Goal: Task Accomplishment & Management: Manage account settings

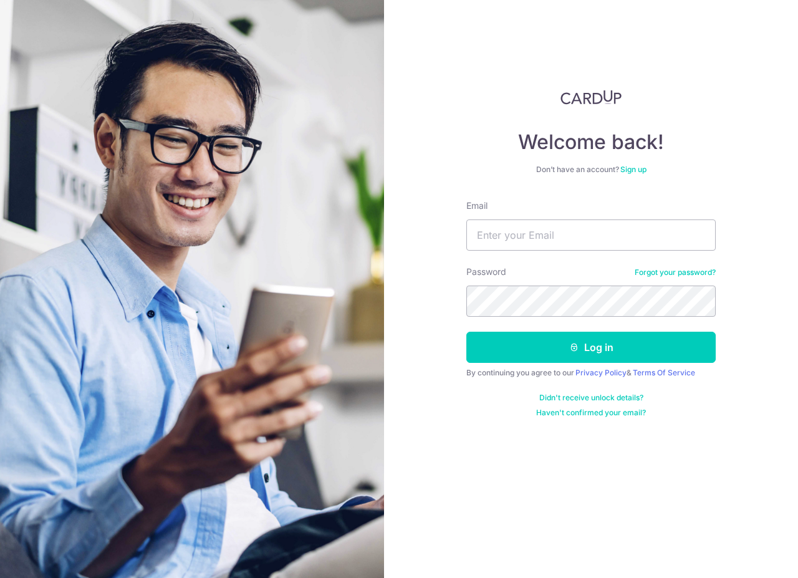
type input "[EMAIL_ADDRESS][DOMAIN_NAME]"
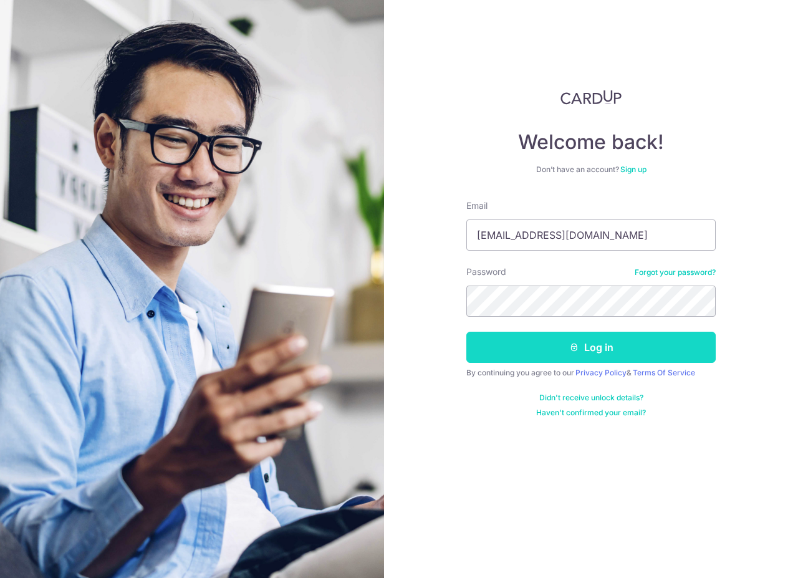
click at [530, 337] on button "Log in" at bounding box center [590, 347] width 249 height 31
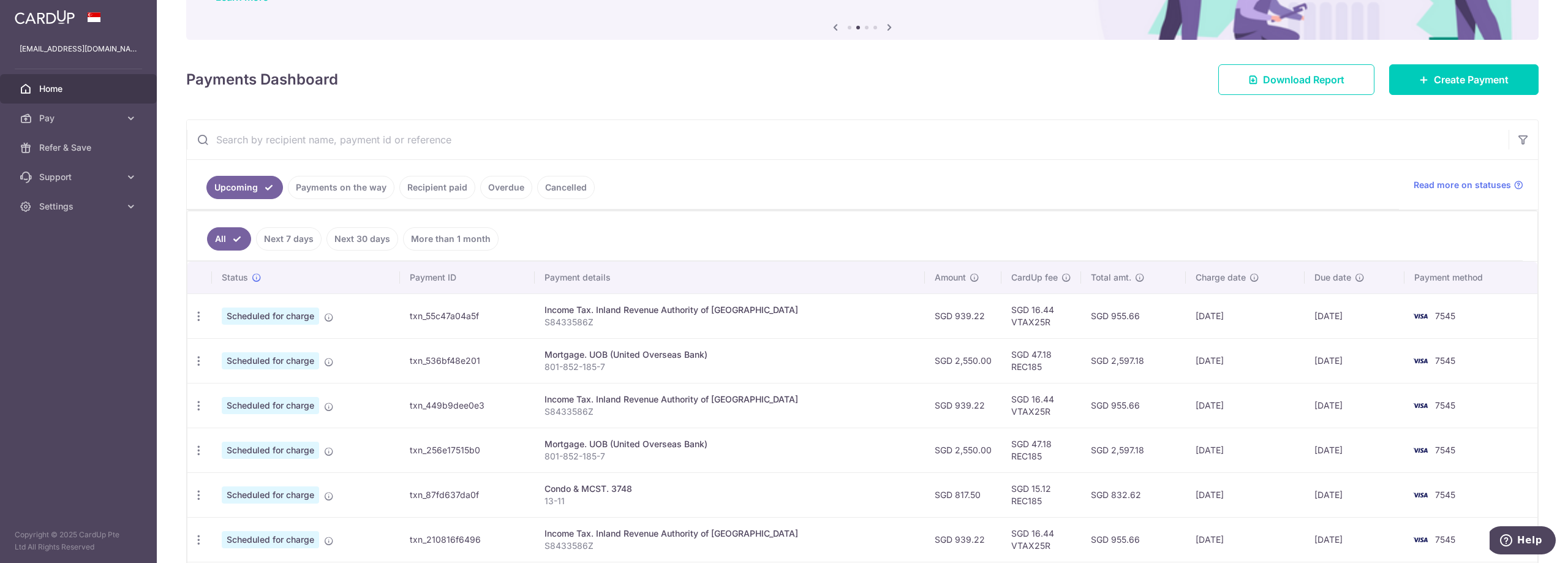
scroll to position [123, 0]
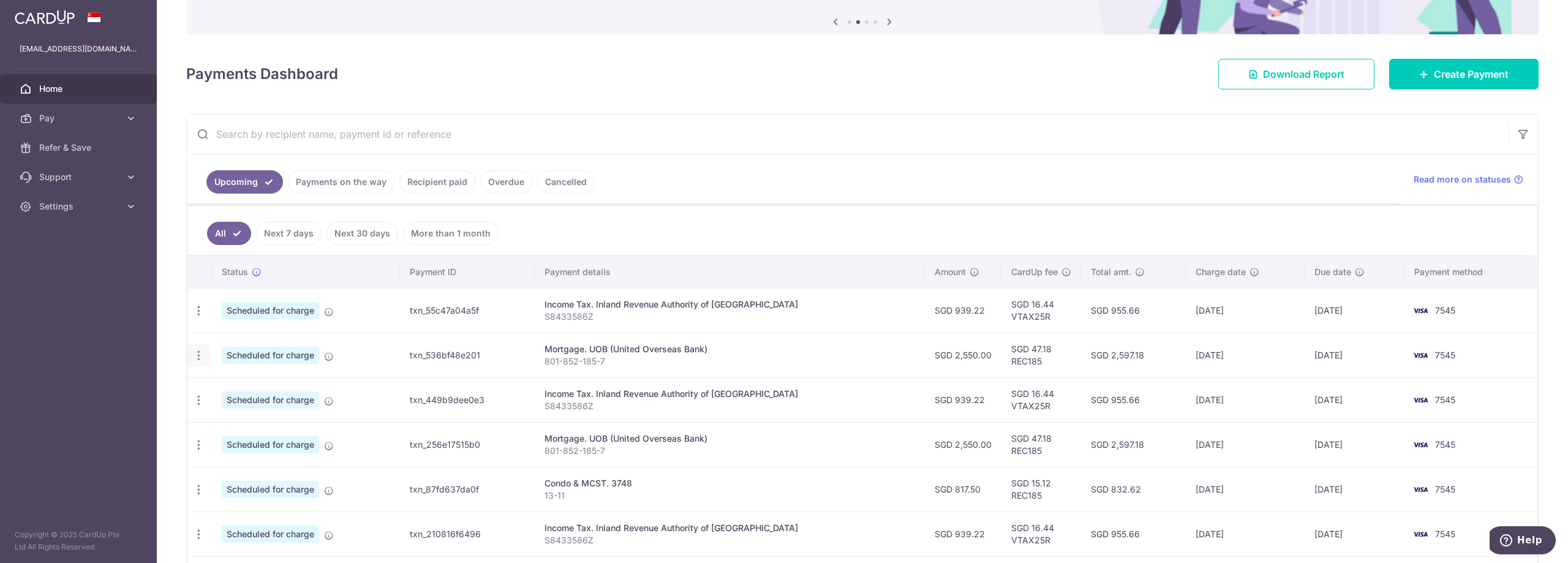
click at [196, 317] on icon "button" at bounding box center [199, 310] width 13 height 13
click at [228, 386] on span "Update payment" at bounding box center [263, 388] width 84 height 15
radio input "true"
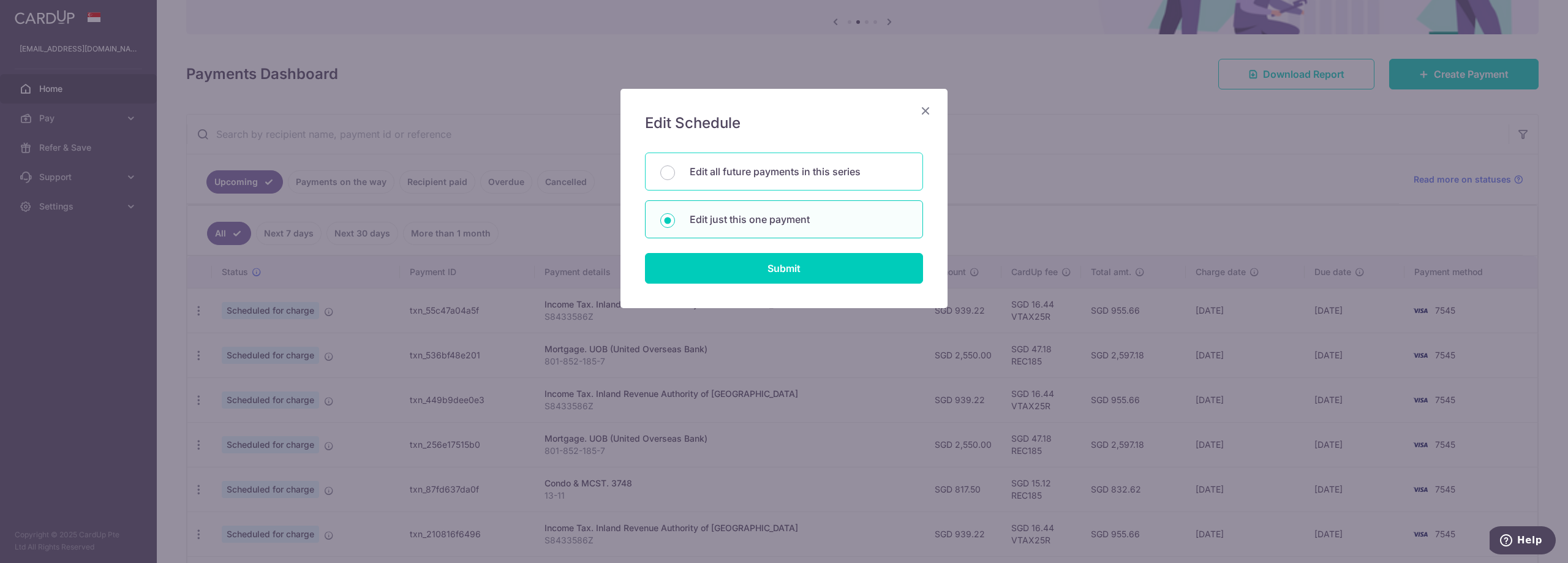
click at [766, 180] on div "Edit all future payments in this series" at bounding box center [784, 171] width 278 height 38
radio input "true"
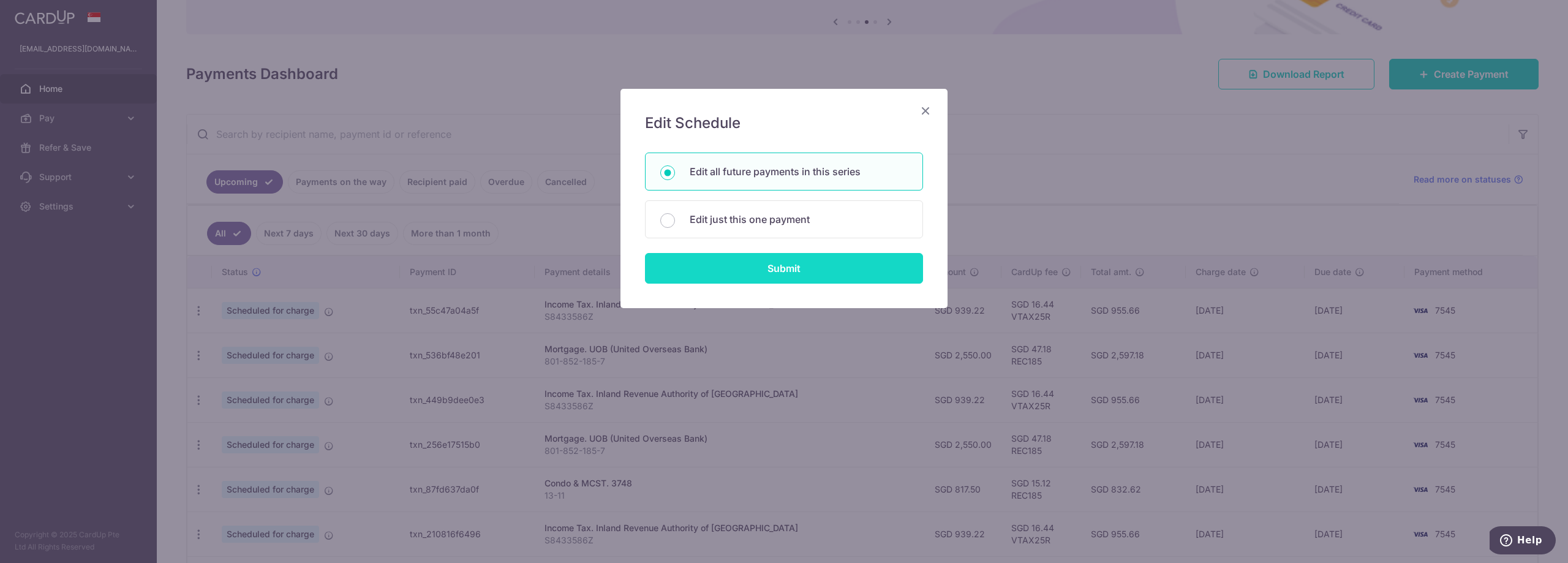
click at [751, 267] on input "Submit" at bounding box center [784, 267] width 278 height 30
radio input "true"
type input "2,550.00"
type input "801-852-185-7"
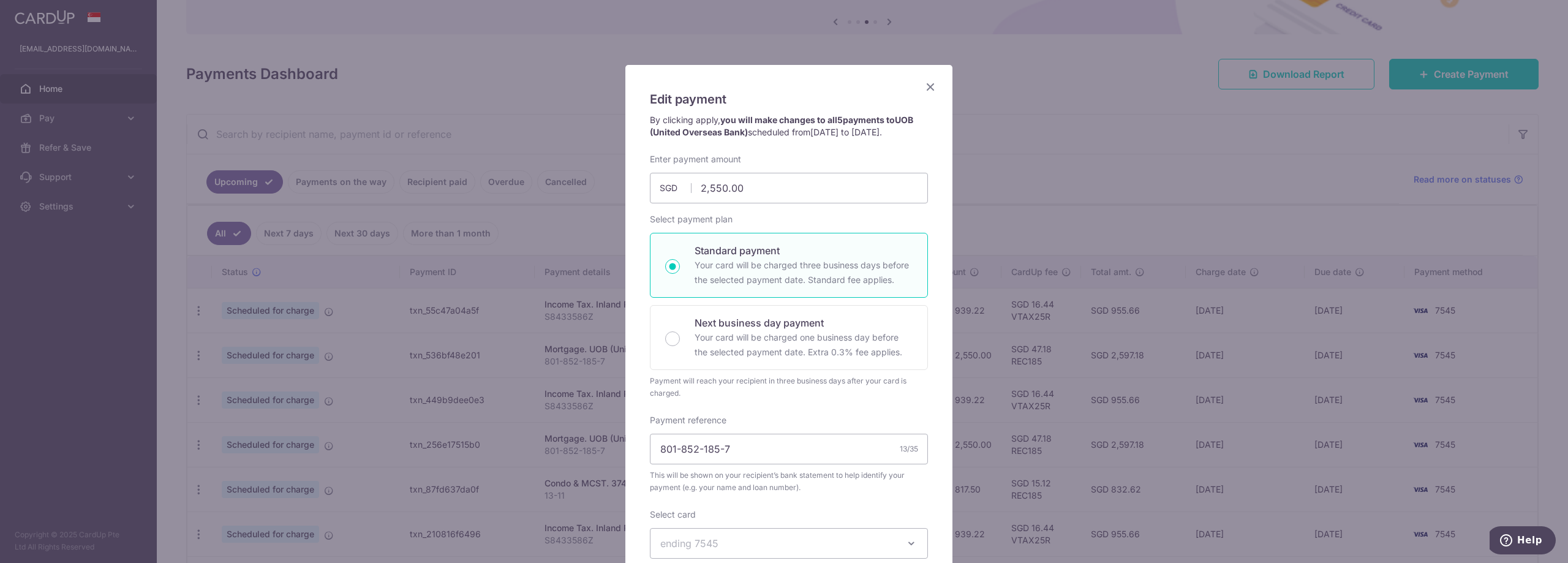
scroll to position [61, 0]
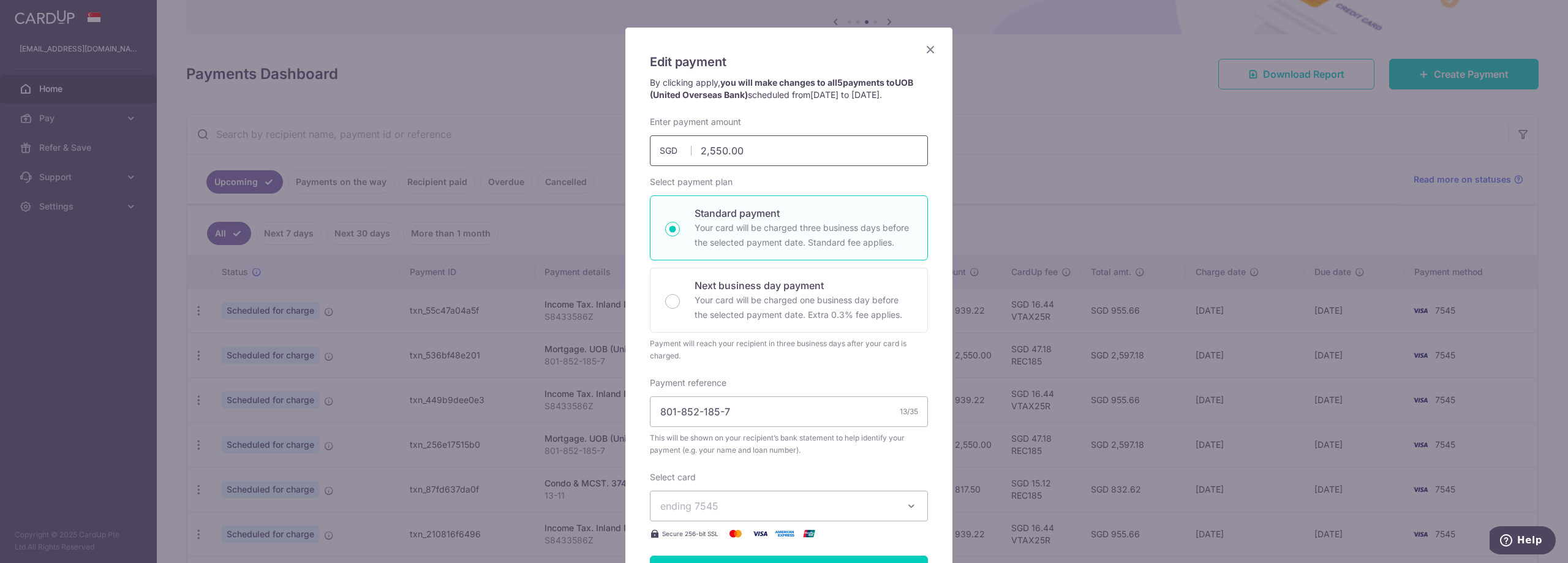
click at [701, 152] on input "2,550.00" at bounding box center [788, 150] width 278 height 30
type input "4,550.00"
click at [943, 271] on div "Edit payment By clicking apply, you will make changes to all 5 payments to UOB …" at bounding box center [788, 398] width 327 height 742
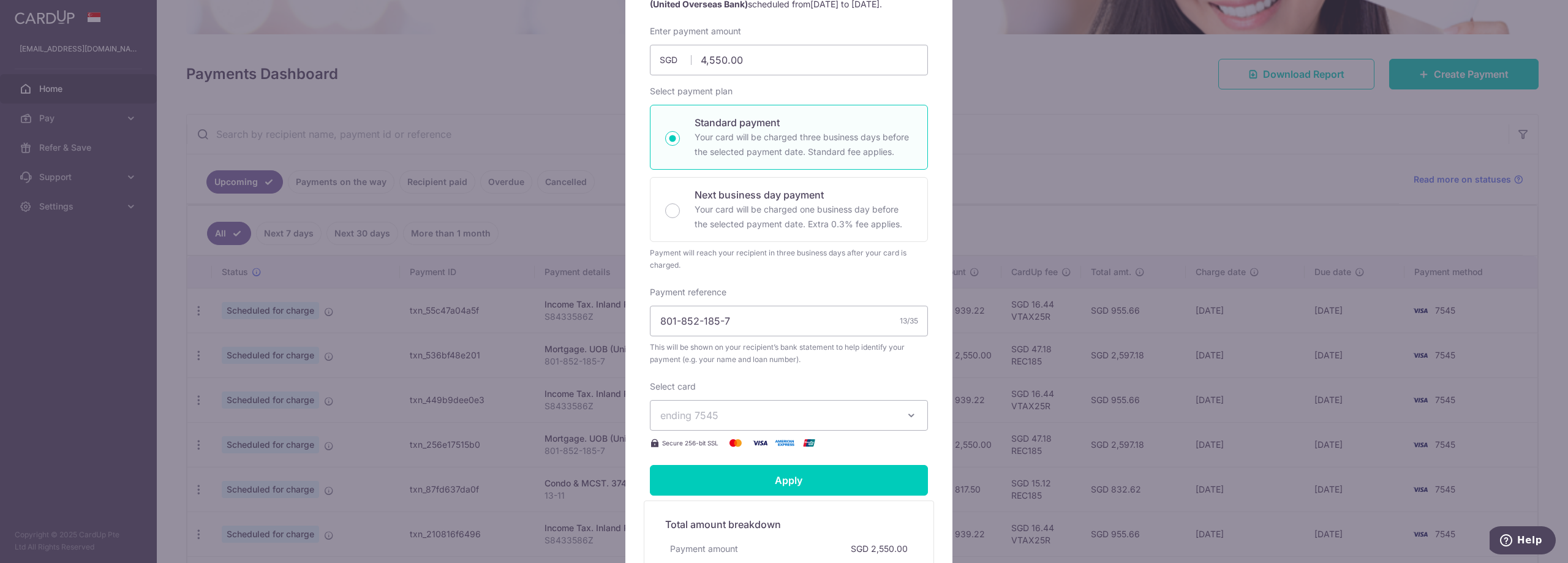
scroll to position [173, 0]
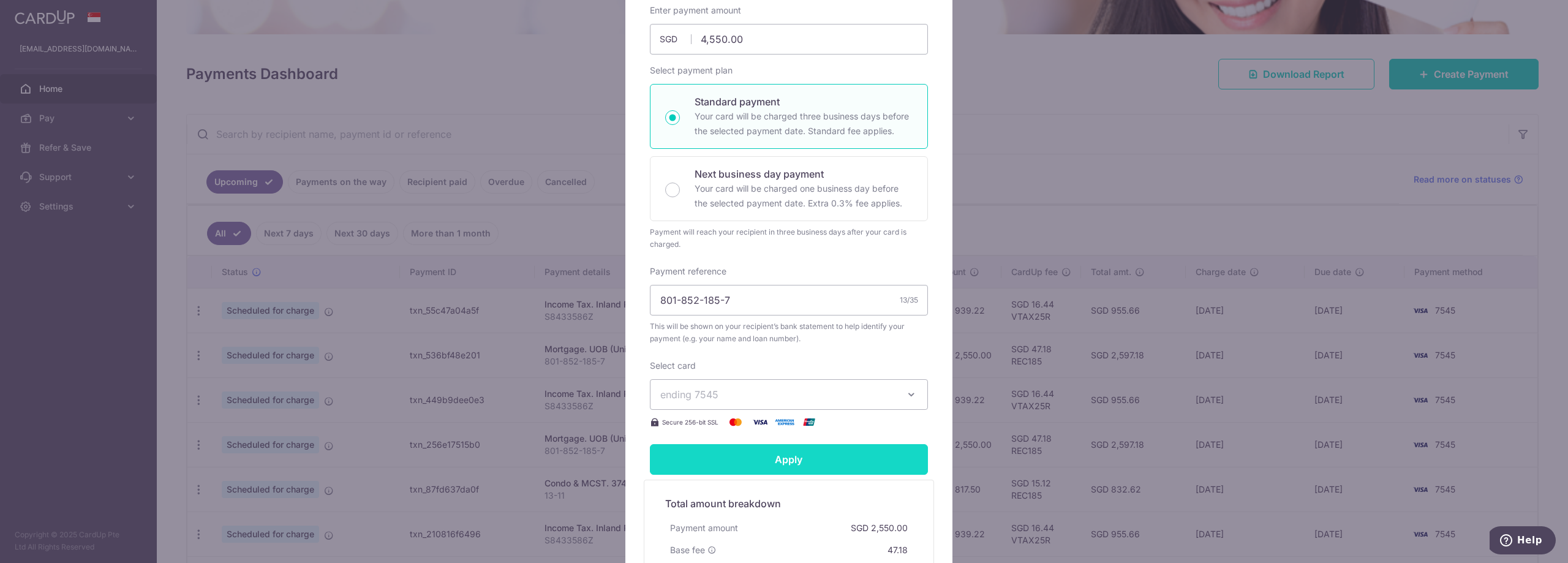
click at [814, 447] on input "Apply" at bounding box center [788, 459] width 278 height 30
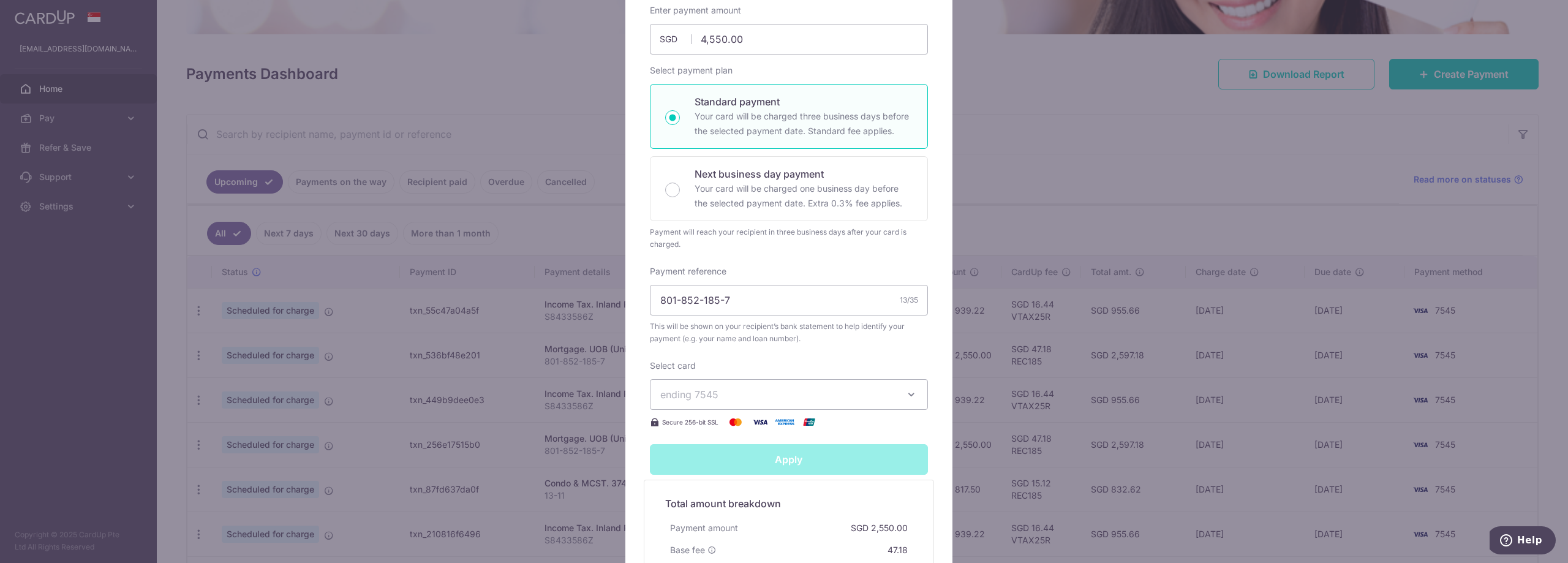
type input "Successfully Applied"
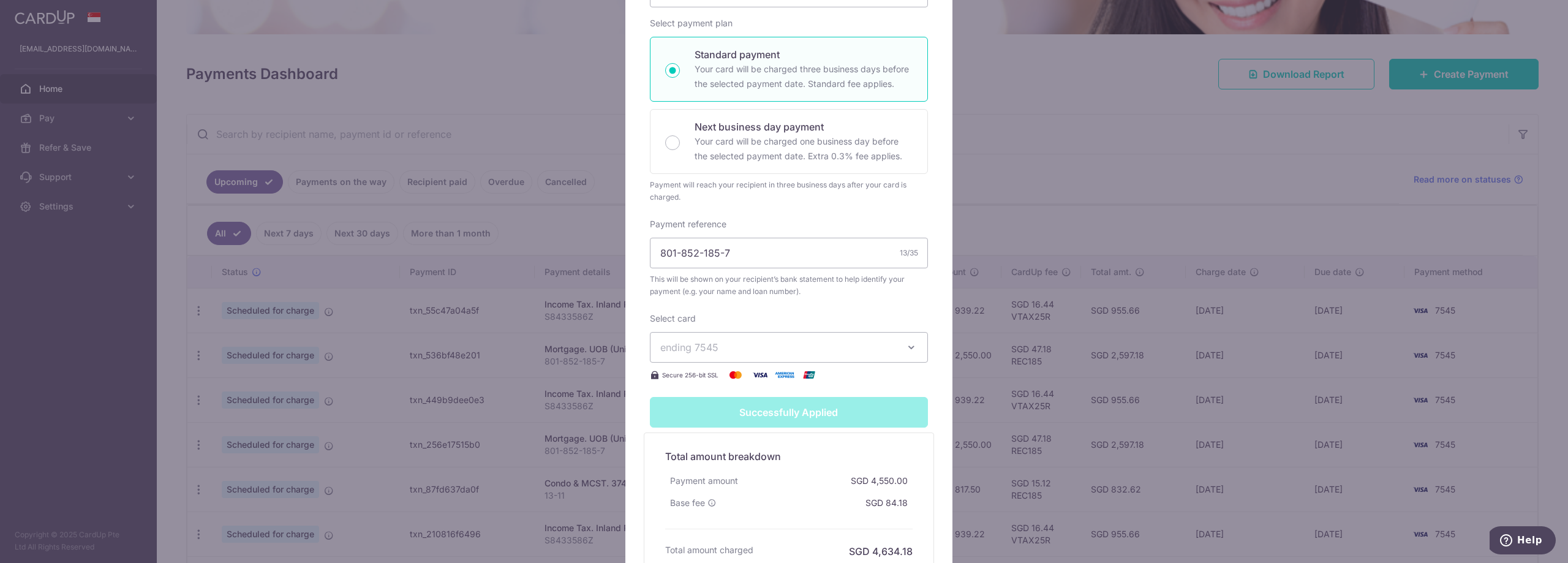
scroll to position [93, 0]
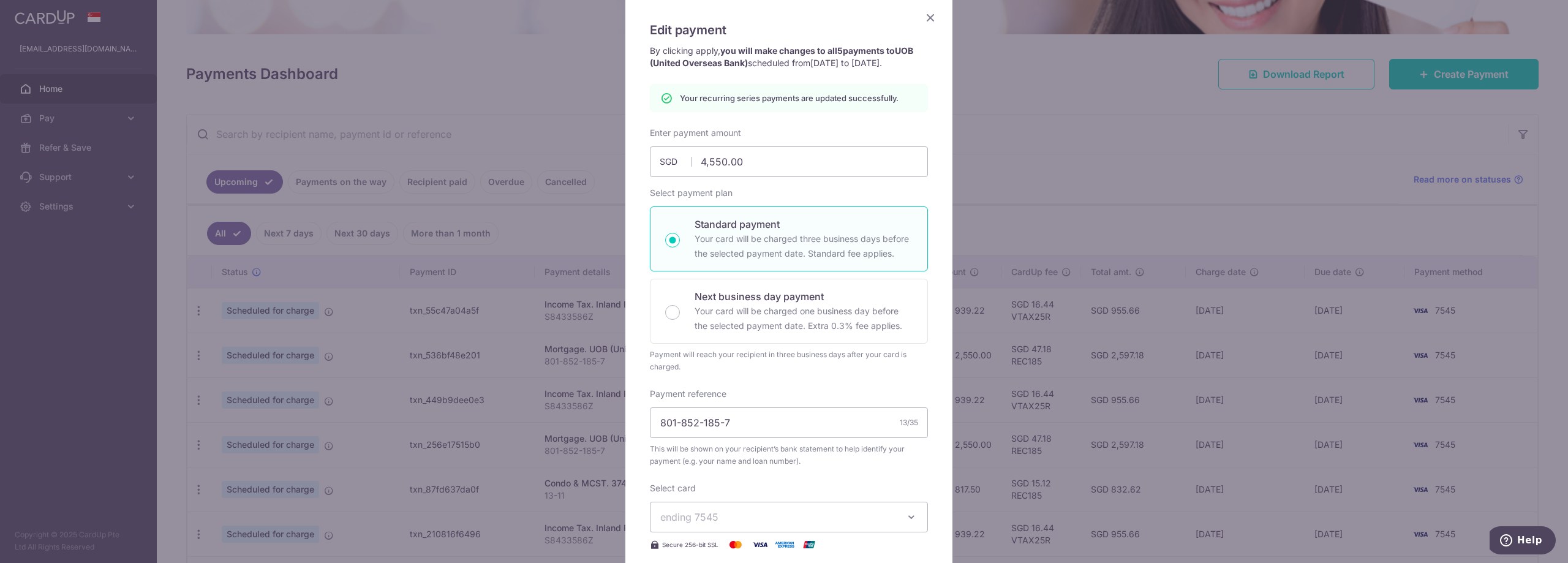
click at [925, 14] on icon "Close" at bounding box center [930, 18] width 15 height 16
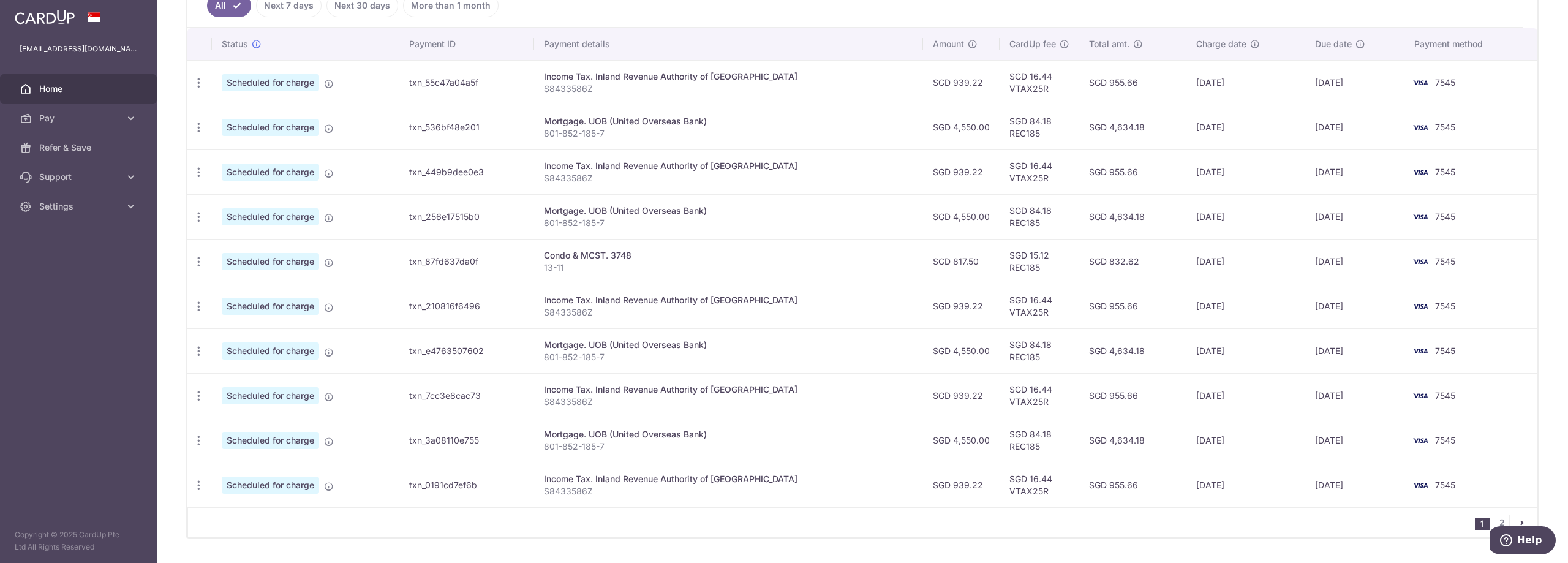
scroll to position [384, 0]
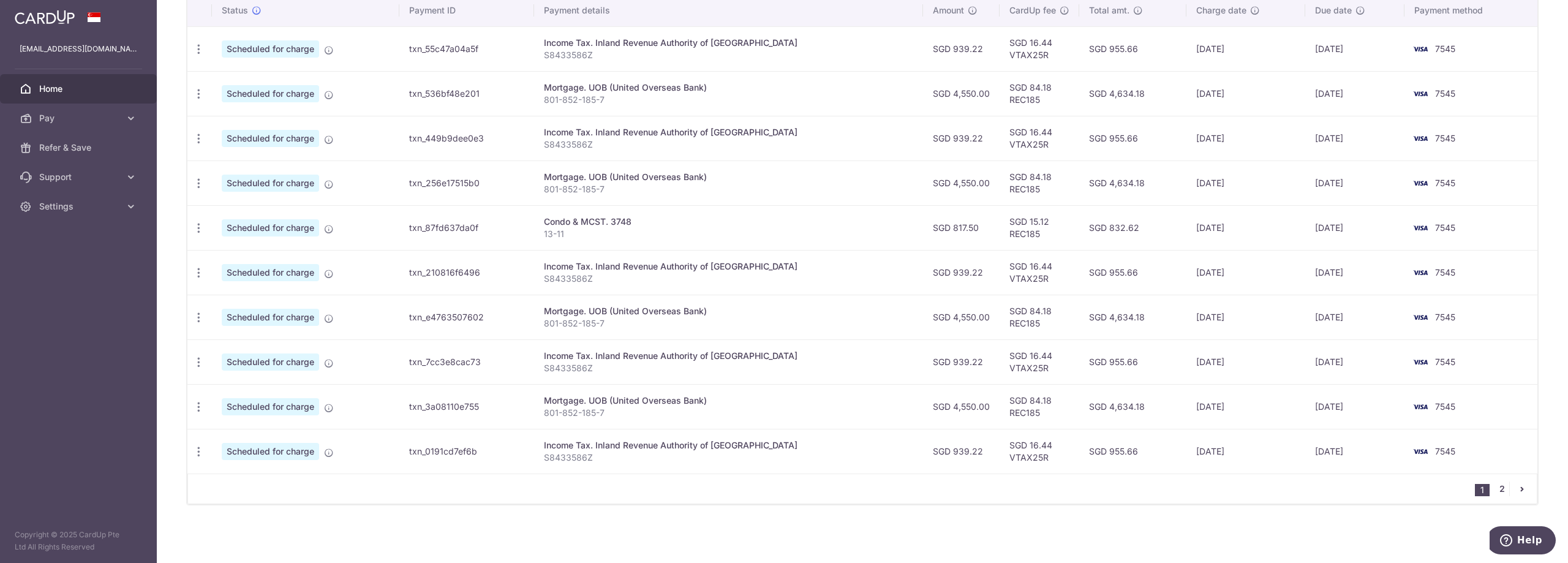
click at [1494, 488] on link "2" at bounding box center [1501, 488] width 15 height 15
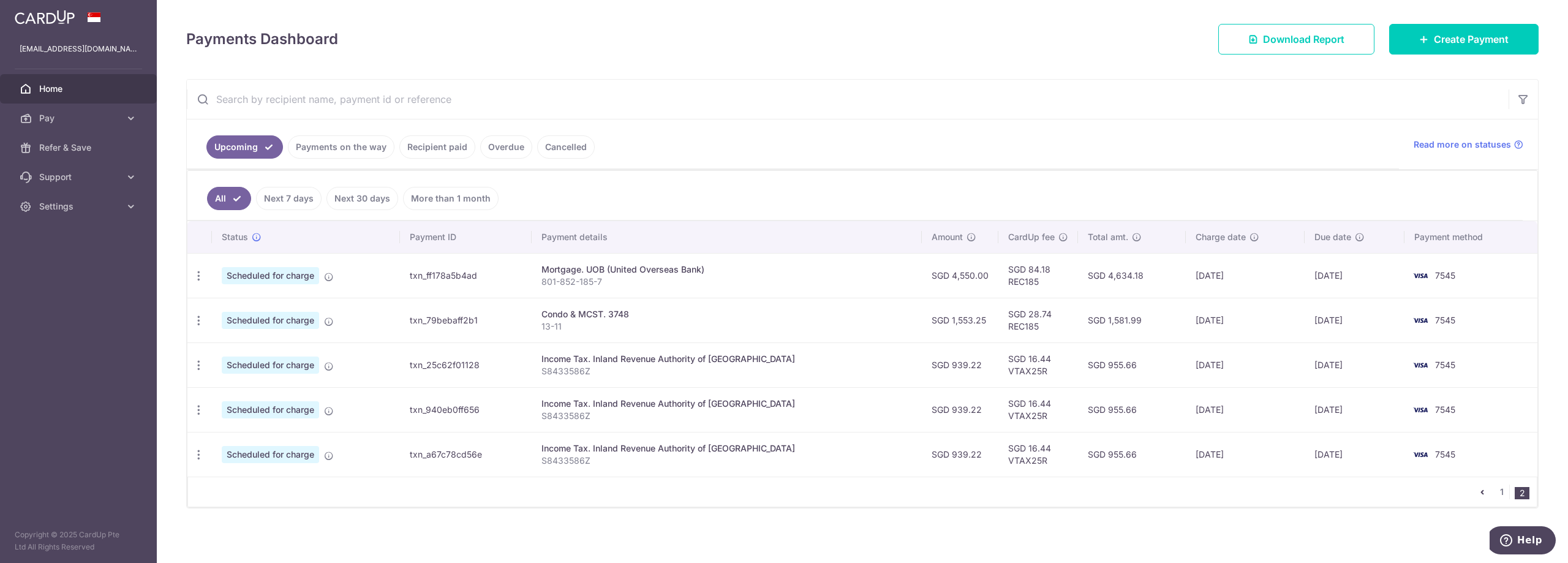
scroll to position [160, 0]
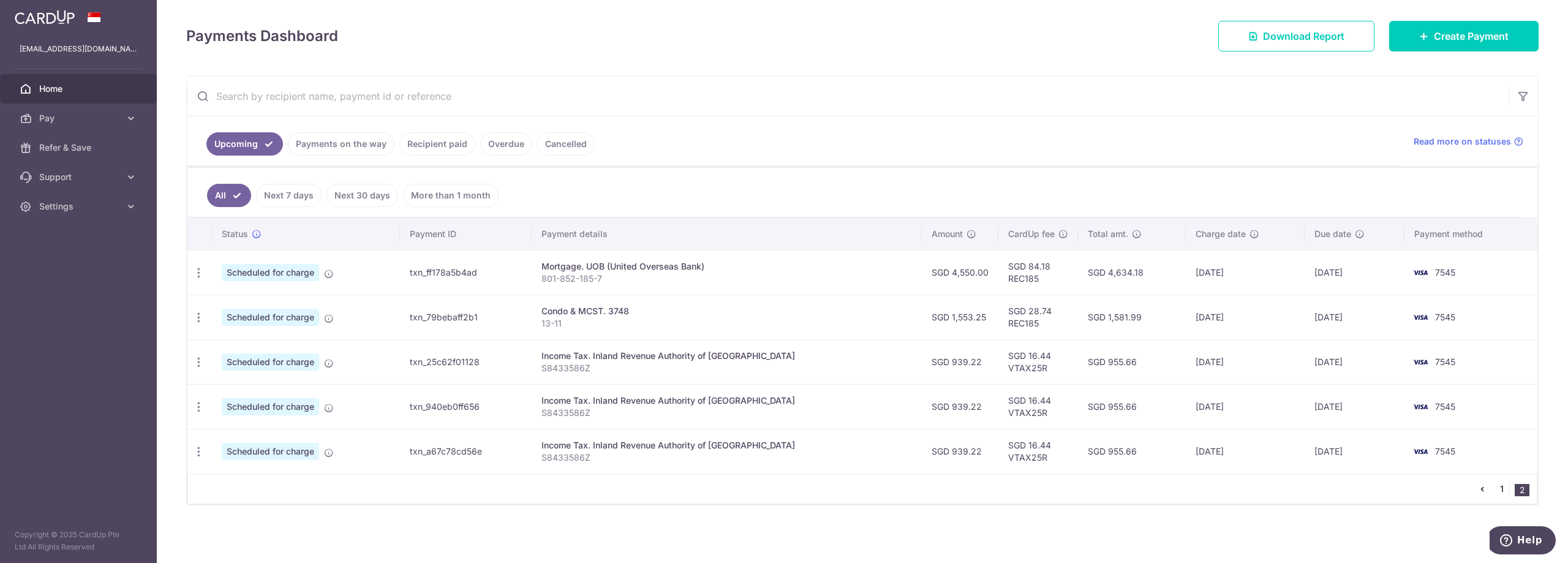
click at [1495, 488] on link "1" at bounding box center [1501, 488] width 15 height 15
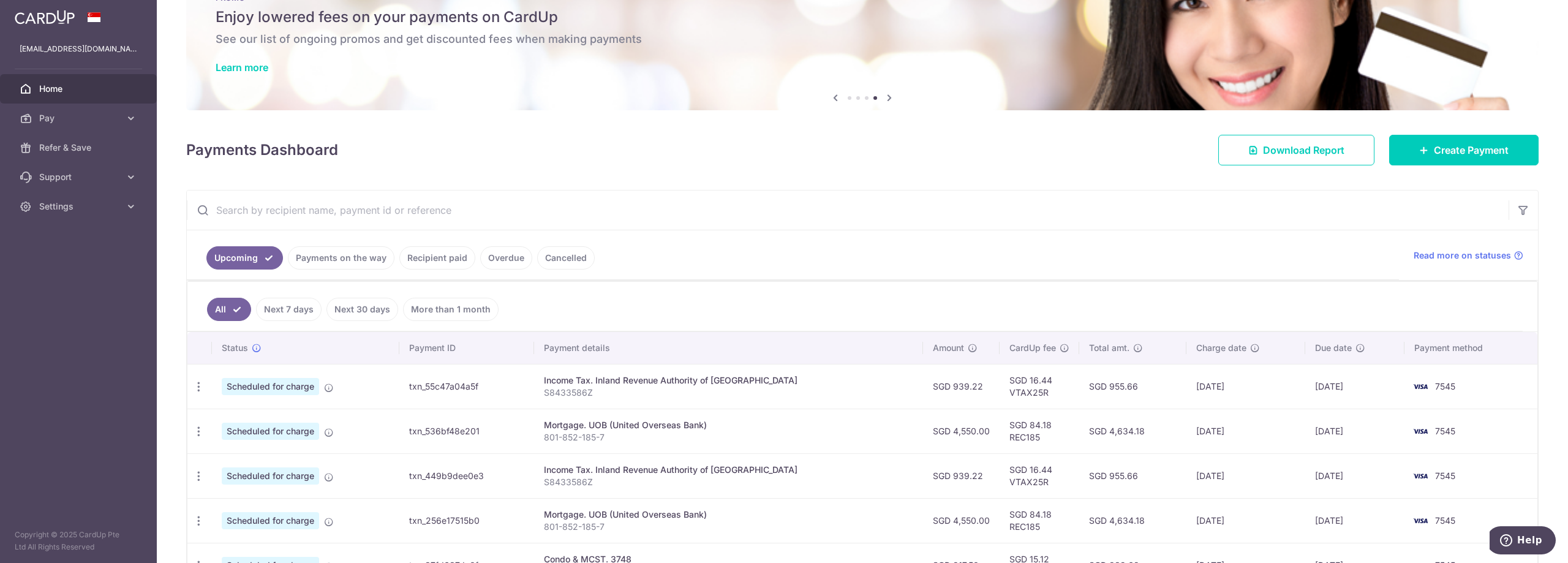
scroll to position [0, 0]
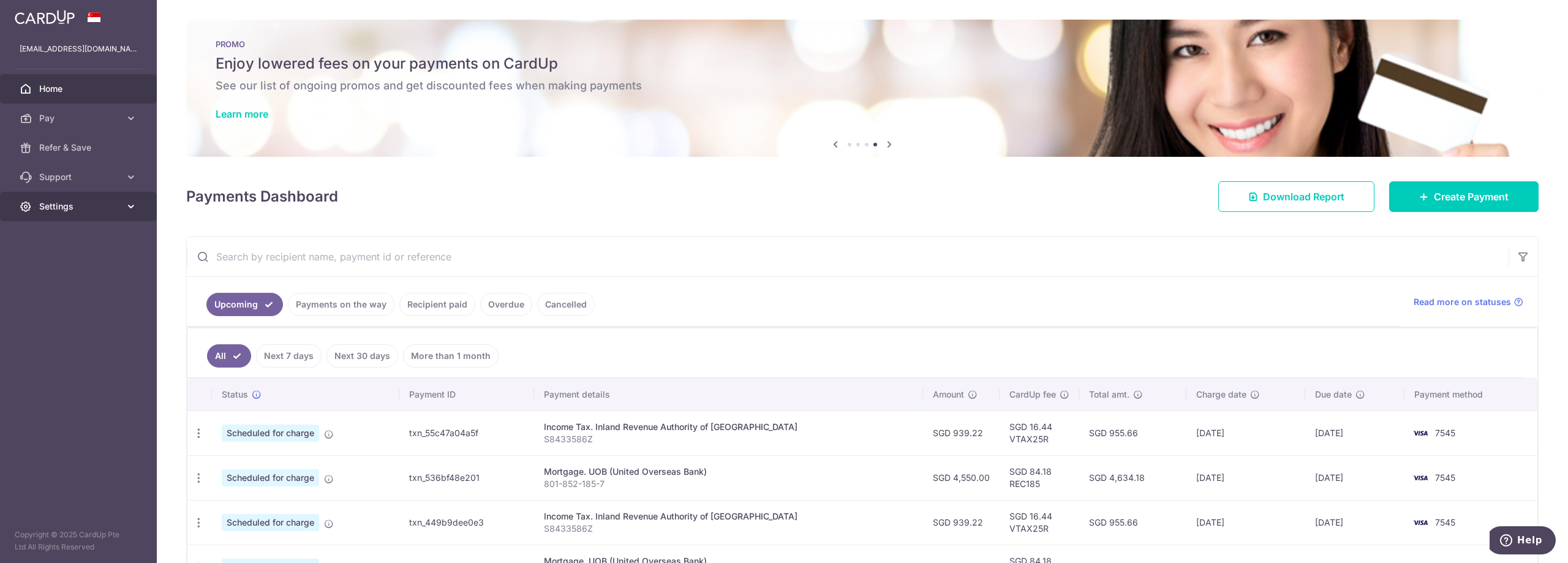
click at [49, 207] on span "Settings" at bounding box center [80, 206] width 81 height 12
click at [64, 265] on span "Logout" at bounding box center [80, 265] width 81 height 12
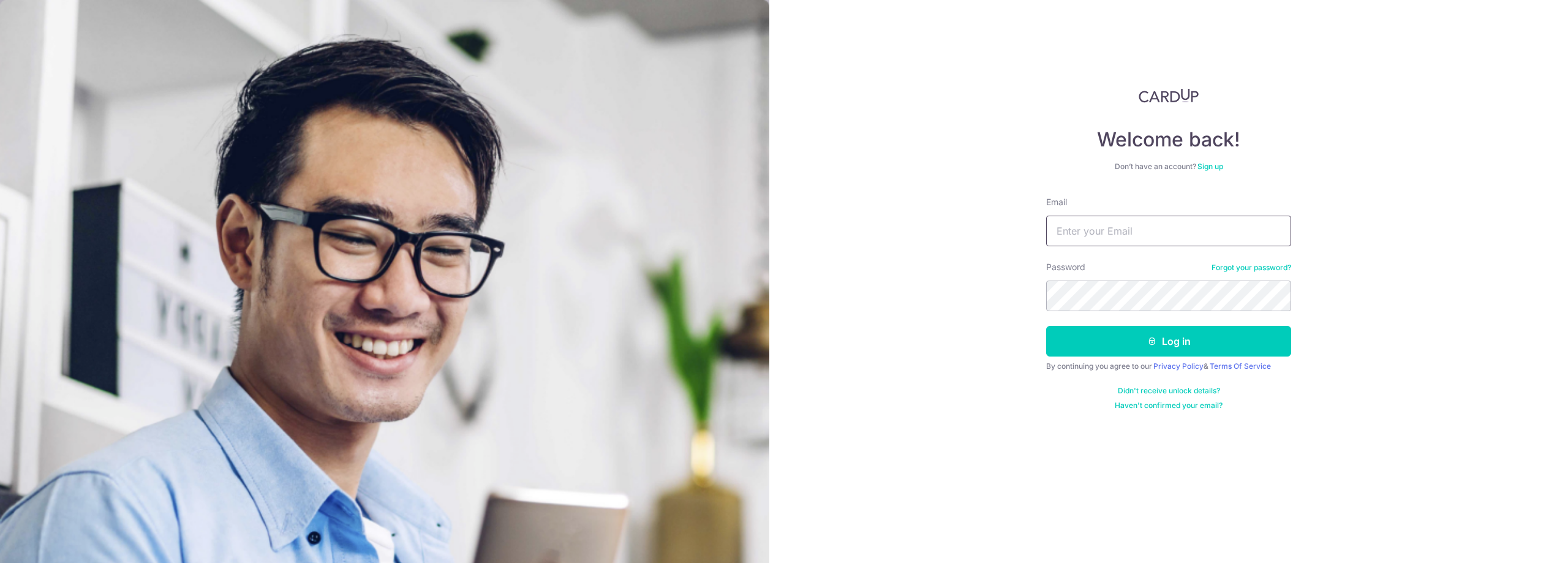
click at [1134, 240] on input "Email" at bounding box center [1168, 230] width 245 height 30
type input "[EMAIL_ADDRESS][DOMAIN_NAME]"
click at [1148, 335] on button "Log in" at bounding box center [1168, 341] width 245 height 30
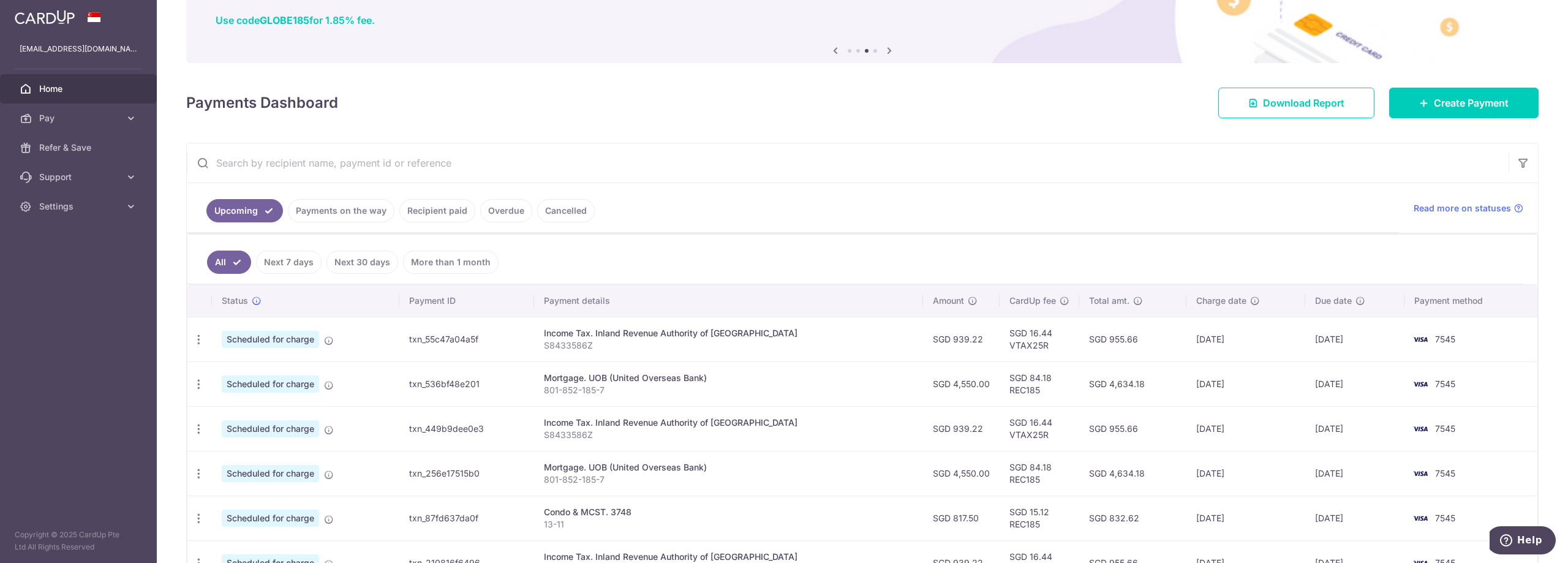
scroll to position [123, 0]
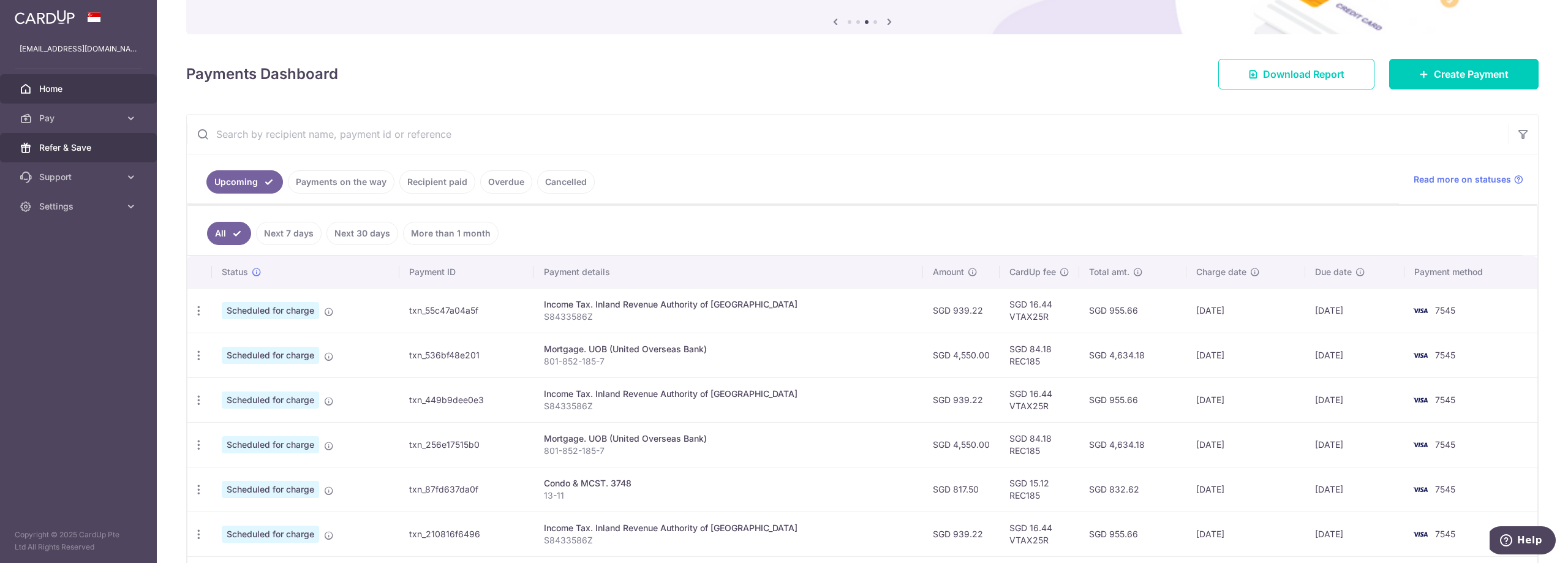
click at [69, 150] on span "Refer & Save" at bounding box center [80, 147] width 81 height 12
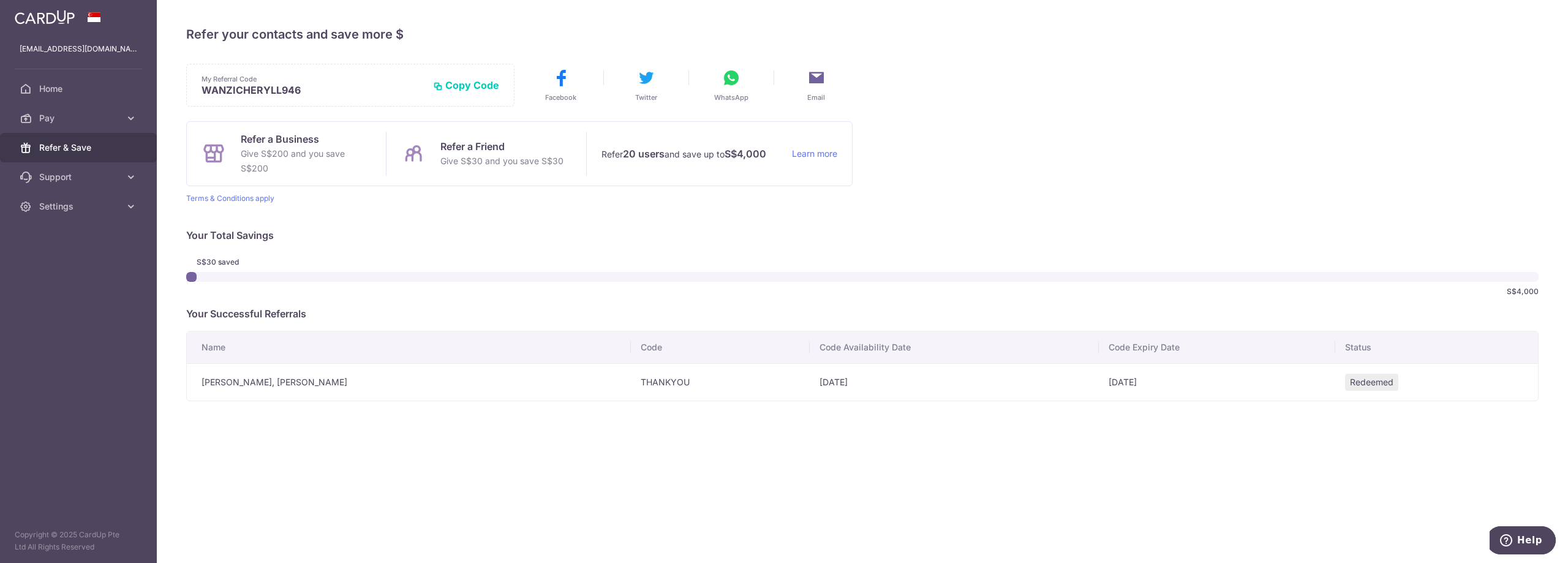
click at [463, 84] on button "Copy Code" at bounding box center [466, 84] width 66 height 12
click at [472, 84] on button "Copied" at bounding box center [476, 84] width 46 height 12
click at [491, 89] on button "Copied" at bounding box center [476, 84] width 46 height 12
drag, startPoint x: 321, startPoint y: 90, endPoint x: 204, endPoint y: 88, distance: 117.0
click at [204, 88] on p "WANZICHERYLL946" at bounding box center [322, 89] width 242 height 12
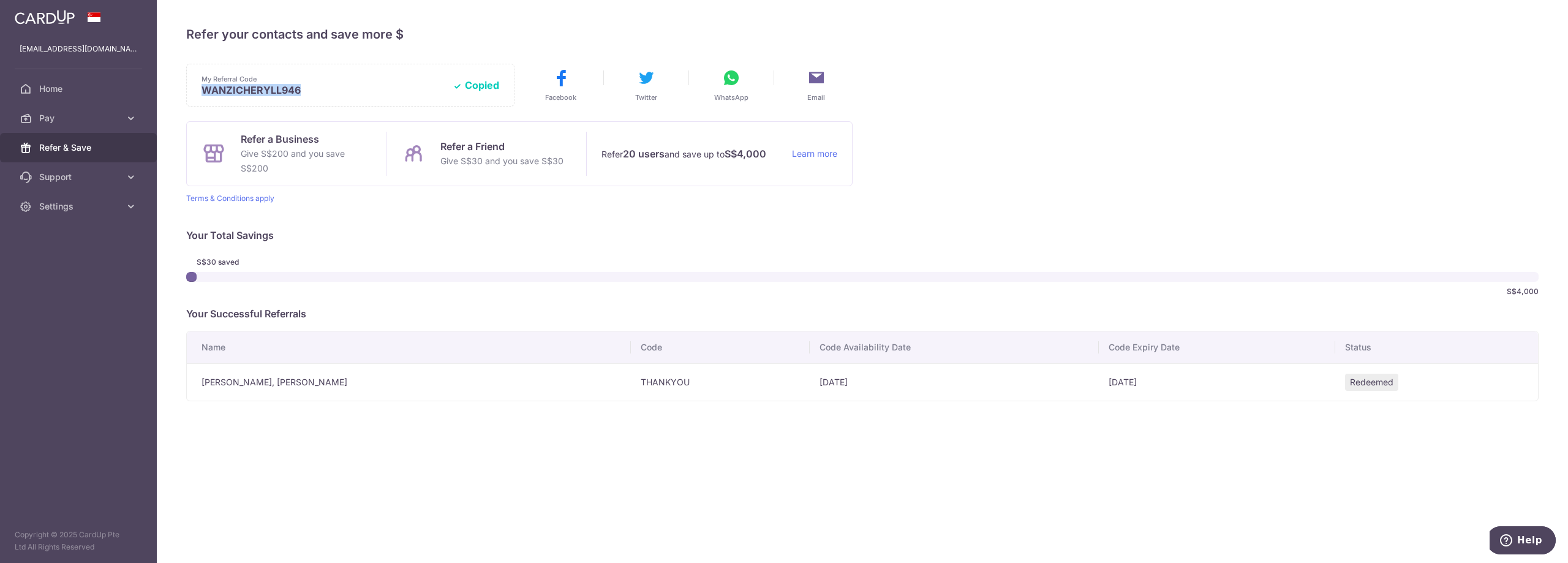
copy p "WANZICHERYLL946"
click at [53, 85] on span "Home" at bounding box center [80, 88] width 81 height 12
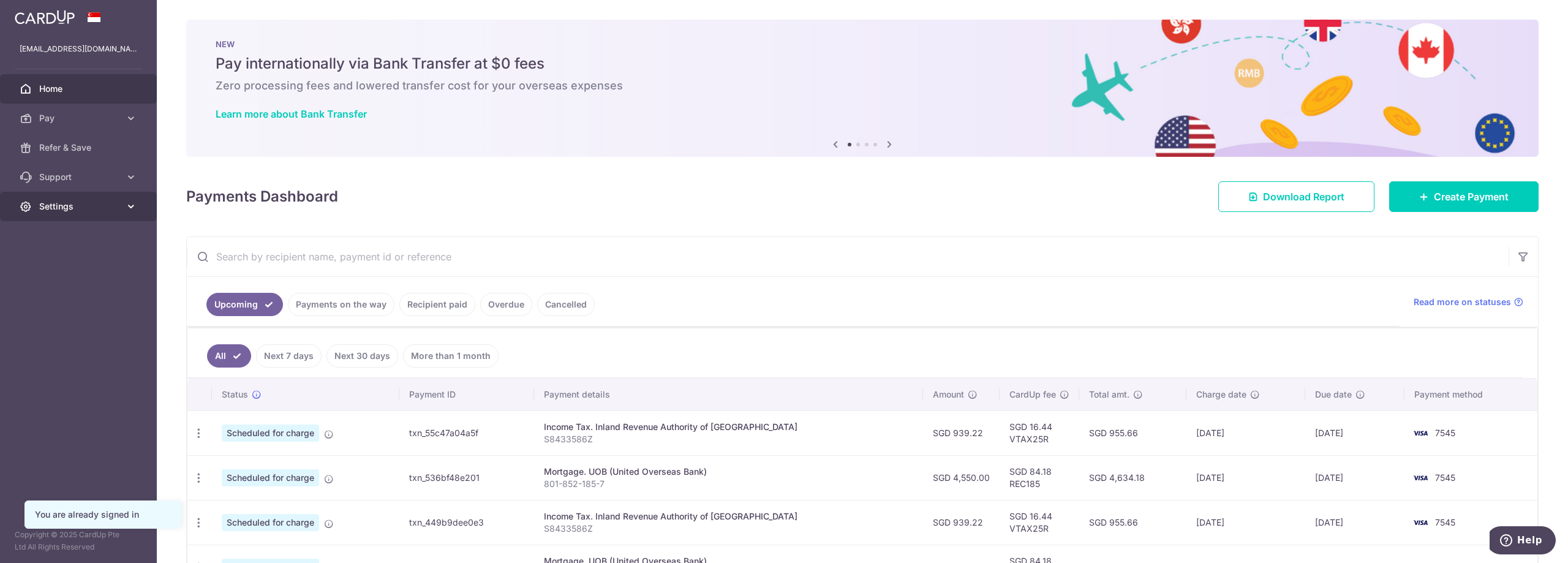
click at [61, 203] on span "Settings" at bounding box center [80, 206] width 81 height 12
click at [69, 269] on span "Logout" at bounding box center [80, 265] width 81 height 12
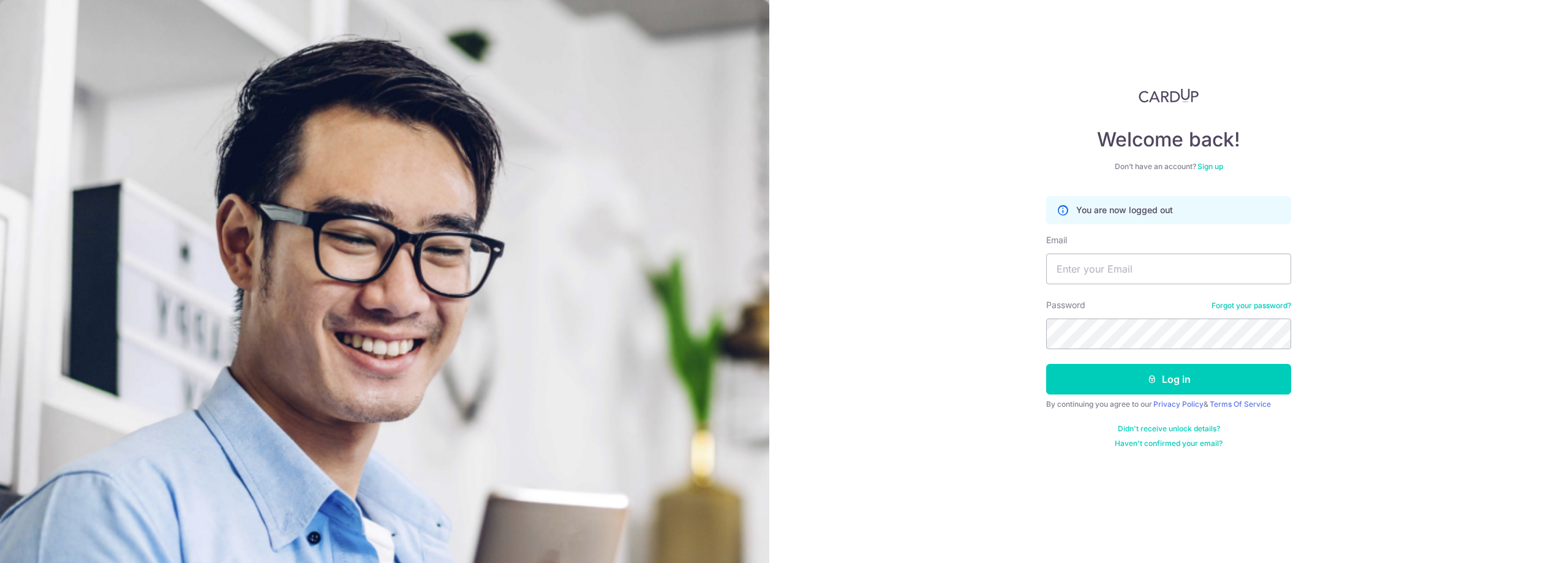
click at [1211, 173] on div "Welcome back! Don’t have an account? Sign up You are now logged out Email Passw…" at bounding box center [1168, 268] width 245 height 360
click at [1211, 166] on link "Sign up" at bounding box center [1210, 166] width 26 height 9
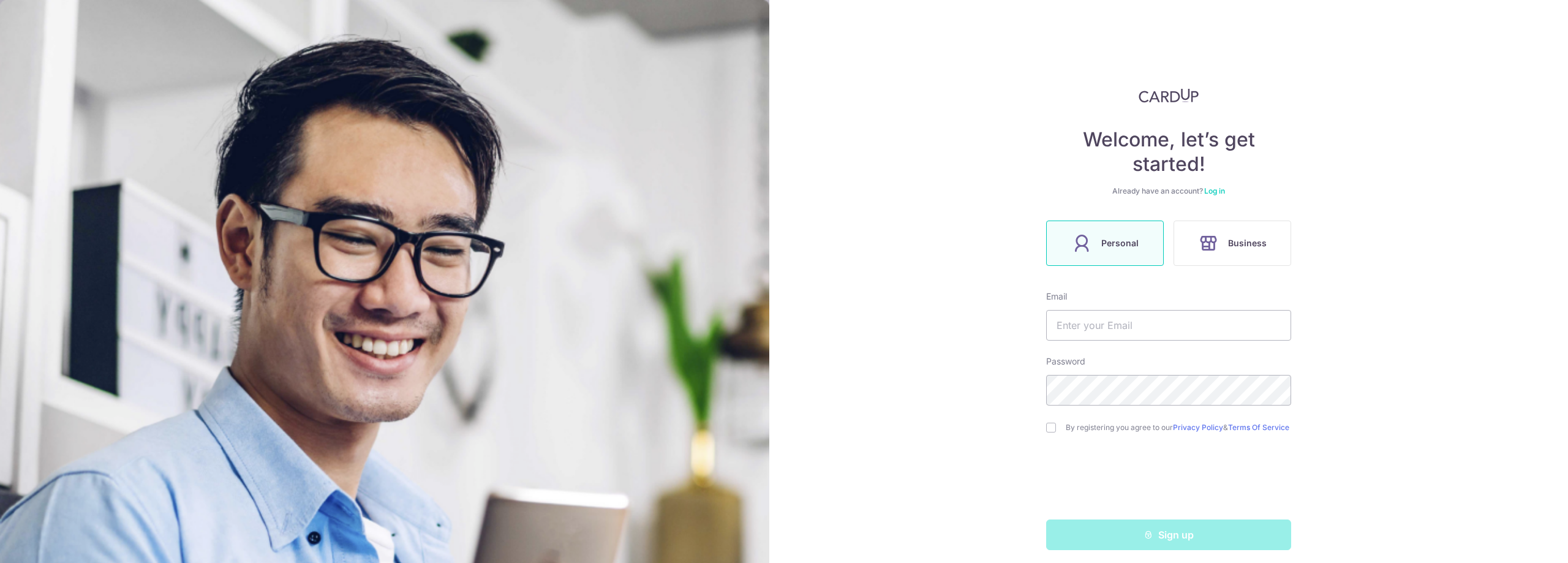
click at [1227, 269] on div "Welcome, let’s get started! Already have an account? Log in Personal Business E…" at bounding box center [1168, 319] width 245 height 462
click at [1230, 248] on span "Business" at bounding box center [1247, 243] width 38 height 15
click at [1155, 329] on input "text" at bounding box center [1168, 324] width 245 height 30
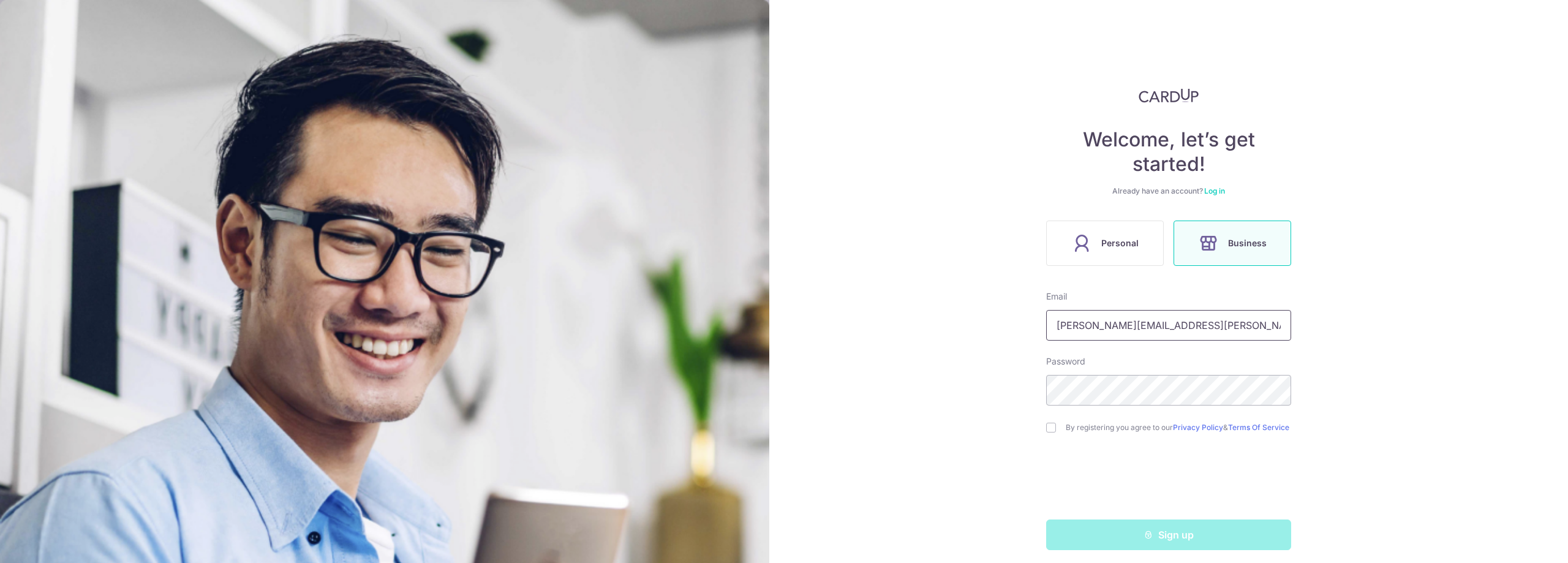
type input "[PERSON_NAME][EMAIL_ADDRESS][PERSON_NAME][DOMAIN_NAME]"
click at [1050, 431] on input "checkbox" at bounding box center [1051, 427] width 10 height 10
checkbox input "true"
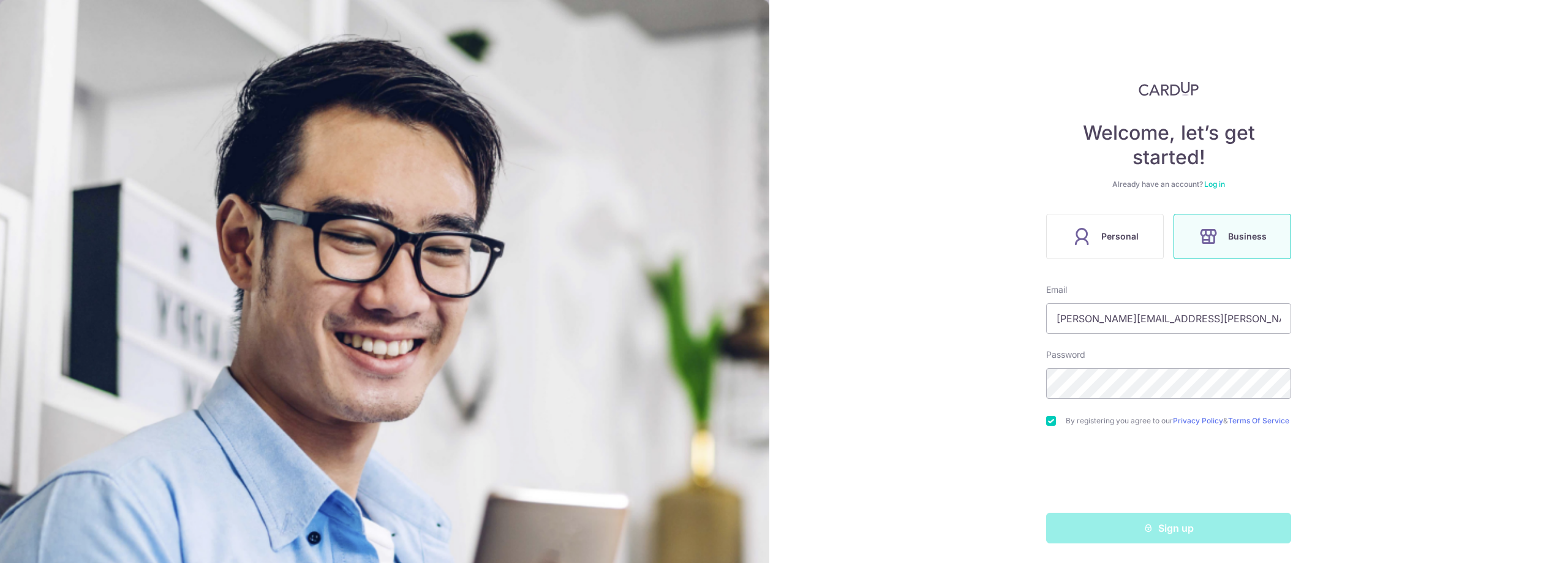
scroll to position [12, 0]
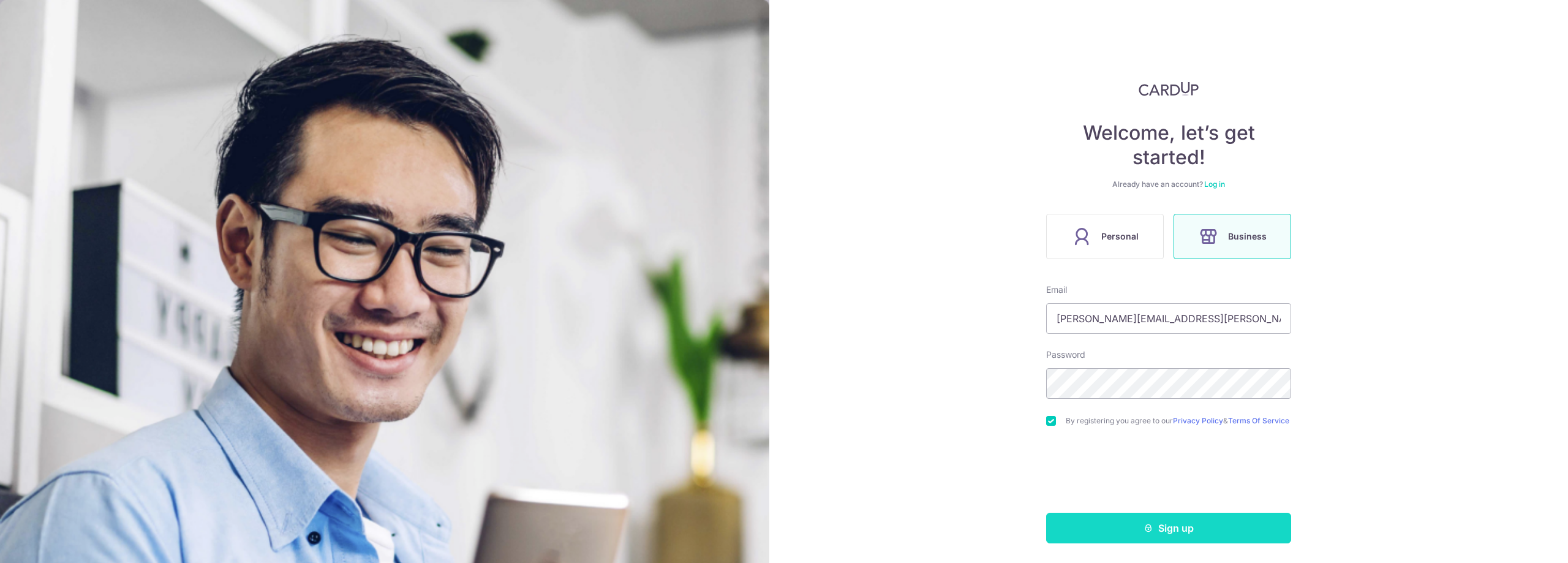
click at [1215, 528] on button "Sign up" at bounding box center [1168, 528] width 245 height 30
